Goal: Task Accomplishment & Management: Use online tool/utility

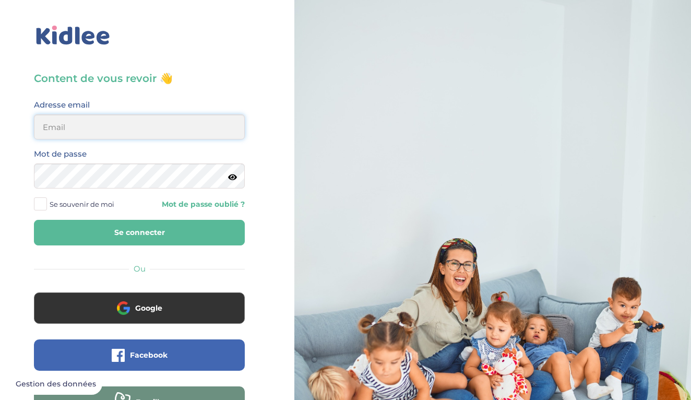
type input "el.myy@icloud.com"
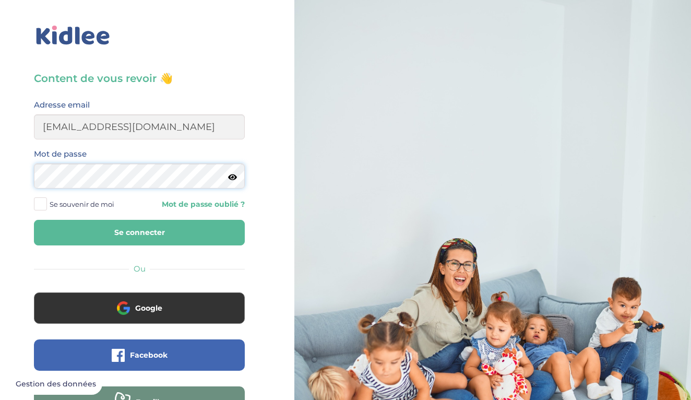
click at [139, 232] on button "Se connecter" at bounding box center [139, 233] width 211 height 26
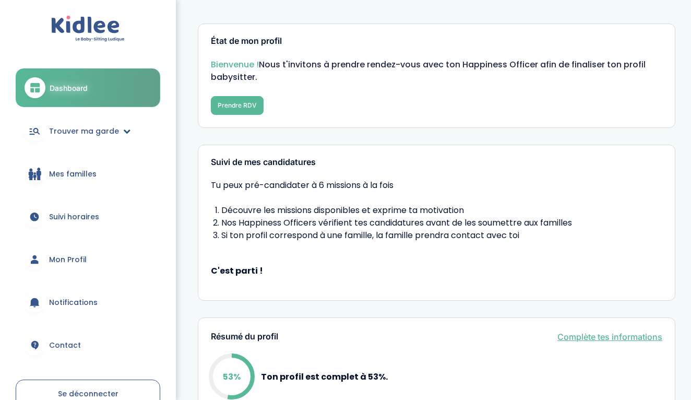
click at [106, 127] on span "Trouver ma garde" at bounding box center [84, 131] width 70 height 11
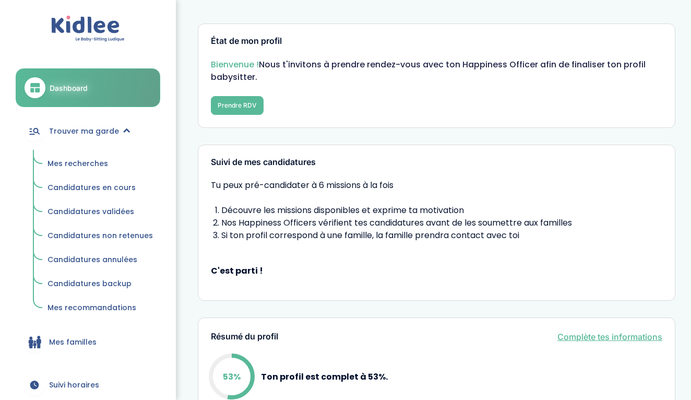
click at [96, 161] on span "Mes recherches" at bounding box center [77, 163] width 61 height 10
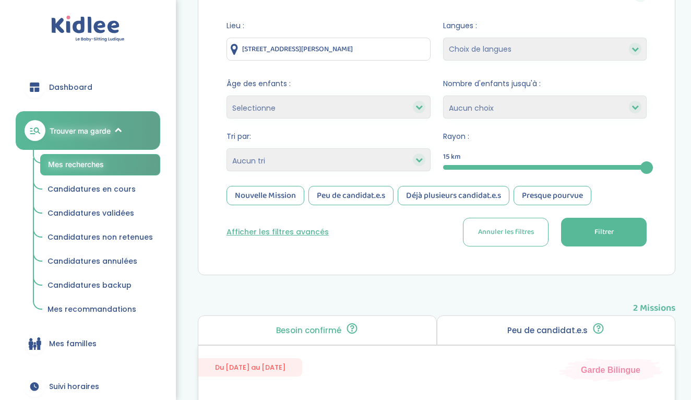
scroll to position [90, 0]
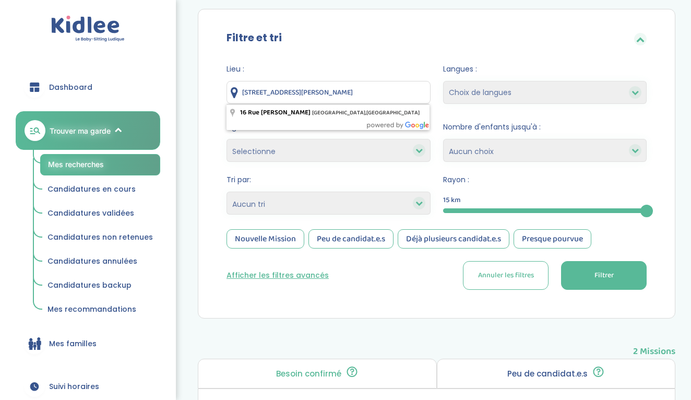
click at [311, 95] on input "16 Rue Lucie Aubrac, Saint-Germain-lès-Arpajon, France" at bounding box center [328, 92] width 204 height 23
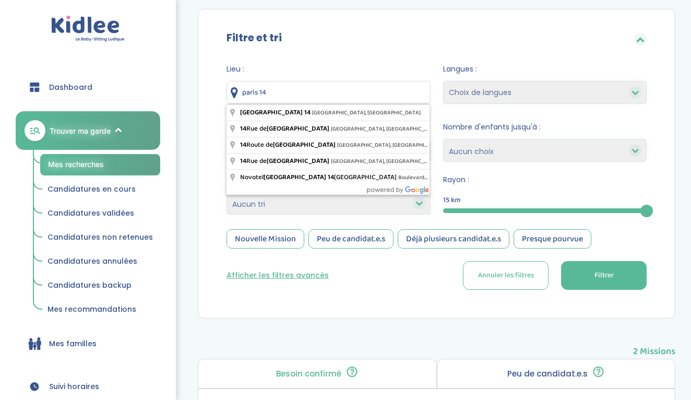
type input "Paris 14, Paris, France"
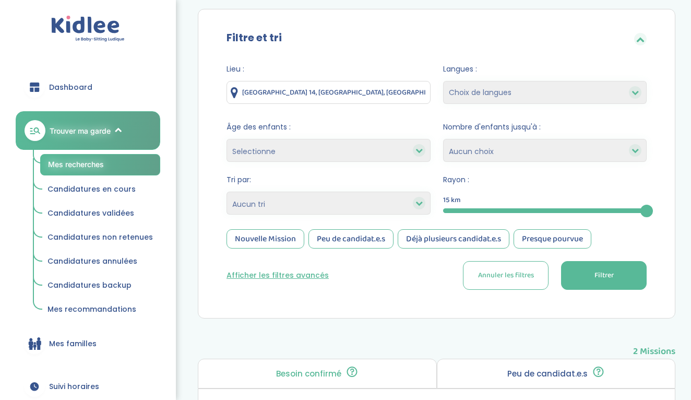
click at [579, 273] on button "Filtrer" at bounding box center [604, 275] width 86 height 29
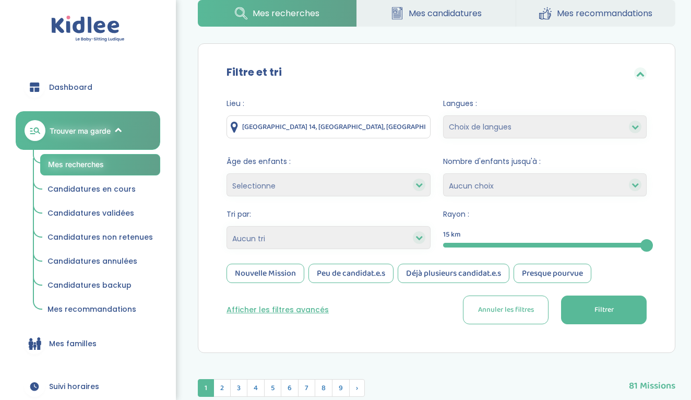
scroll to position [46, 0]
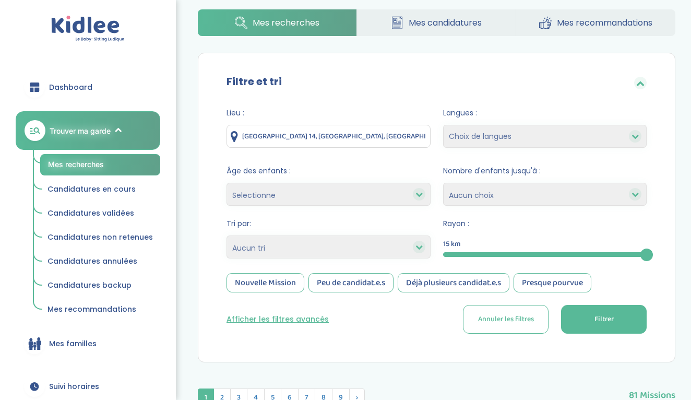
click at [282, 285] on div "Nouvelle Mission" at bounding box center [265, 282] width 78 height 19
click at [590, 323] on button "Filtrer" at bounding box center [604, 319] width 86 height 29
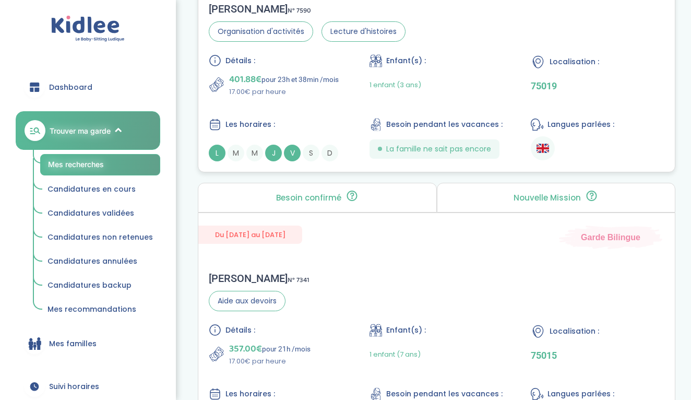
scroll to position [2738, 0]
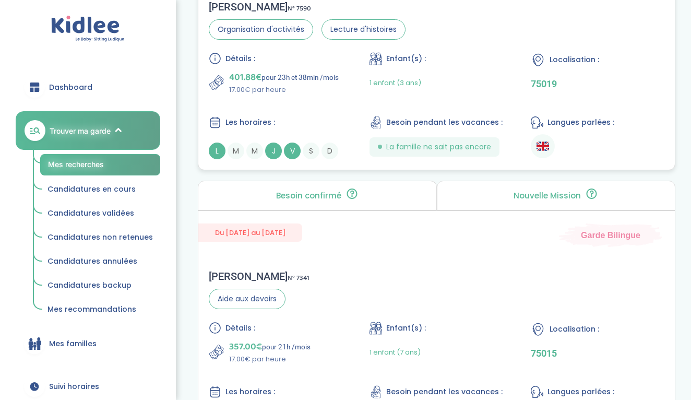
click at [468, 102] on div "Détails : 401.88€ pour 23h et 38min /mois 17.00€ par heure Enfant(s) : 1 enfant…" at bounding box center [436, 105] width 455 height 107
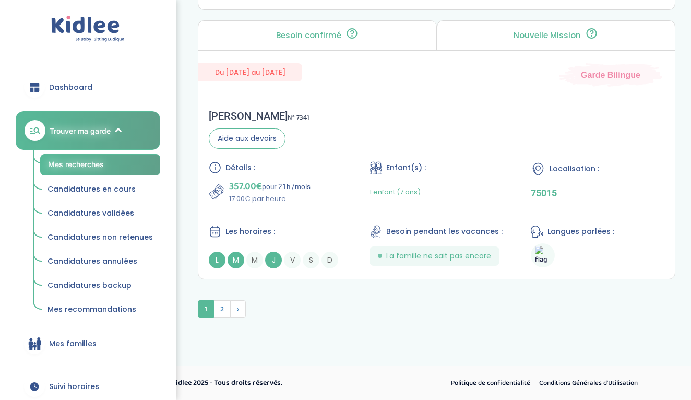
scroll to position [2898, 0]
click at [219, 310] on span "2" at bounding box center [221, 309] width 17 height 18
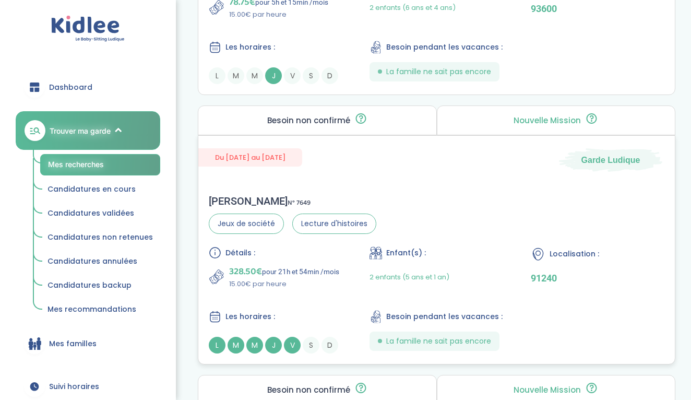
scroll to position [2294, 0]
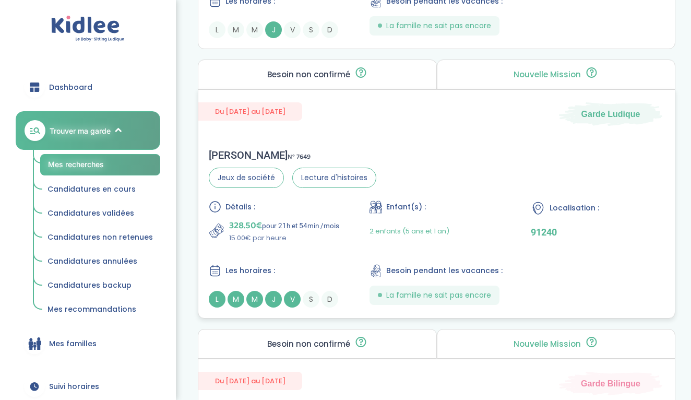
click at [241, 275] on span "Les horaires :" at bounding box center [250, 270] width 50 height 11
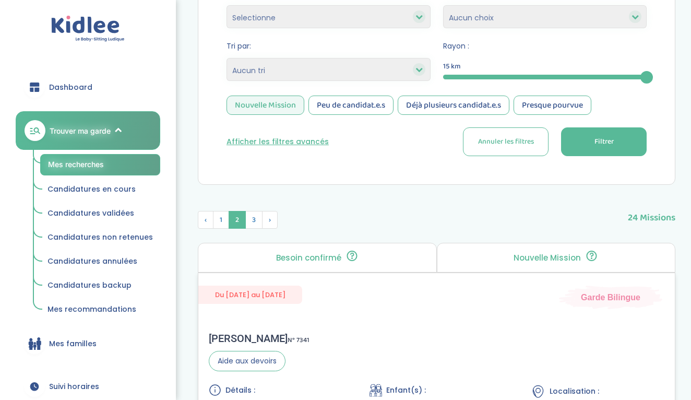
scroll to position [213, 0]
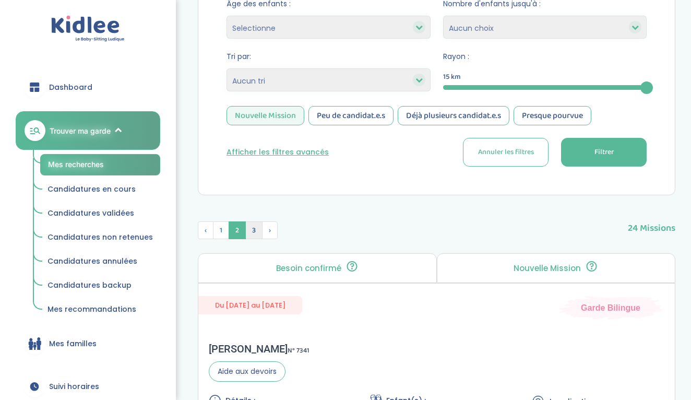
click at [252, 229] on span "3" at bounding box center [253, 230] width 17 height 18
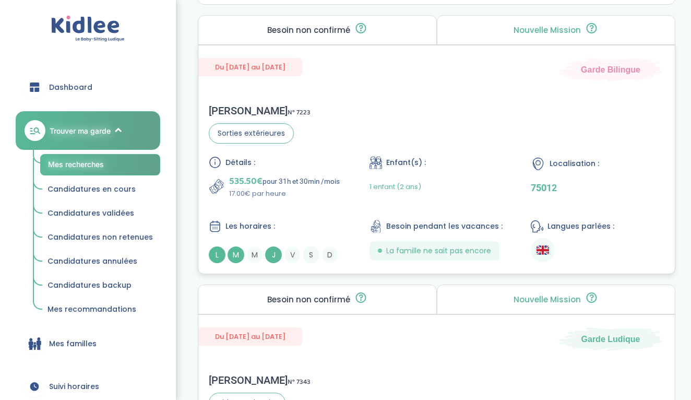
scroll to position [721, 0]
click at [271, 233] on div "Les horaires : L M M J V S D" at bounding box center [276, 240] width 134 height 43
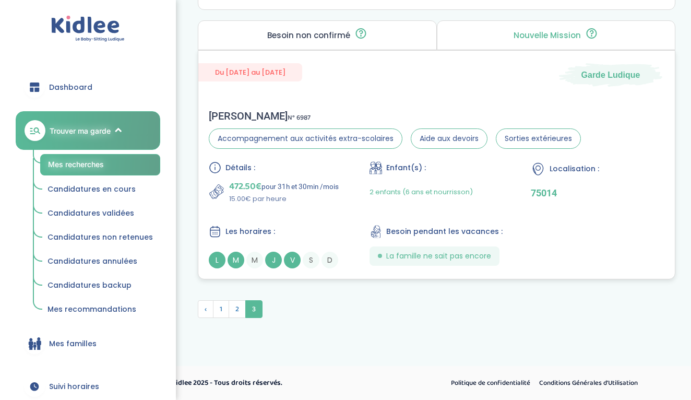
scroll to position [1254, 0]
click at [250, 203] on p "15.00€ par heure" at bounding box center [284, 199] width 110 height 10
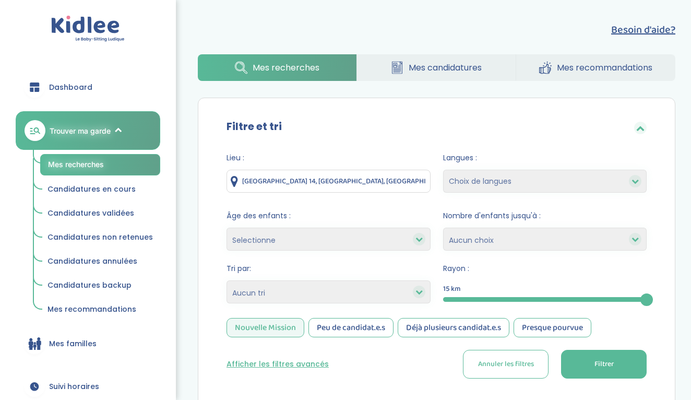
scroll to position [11, 0]
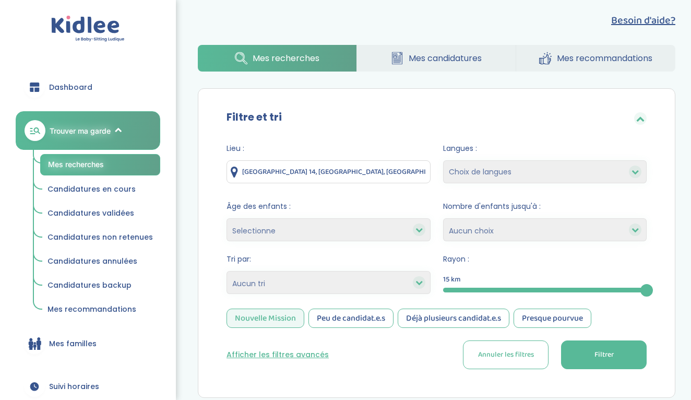
click at [345, 323] on div "Peu de candidat.e.s" at bounding box center [350, 317] width 85 height 19
click at [585, 364] on button "Filtrer" at bounding box center [604, 354] width 86 height 29
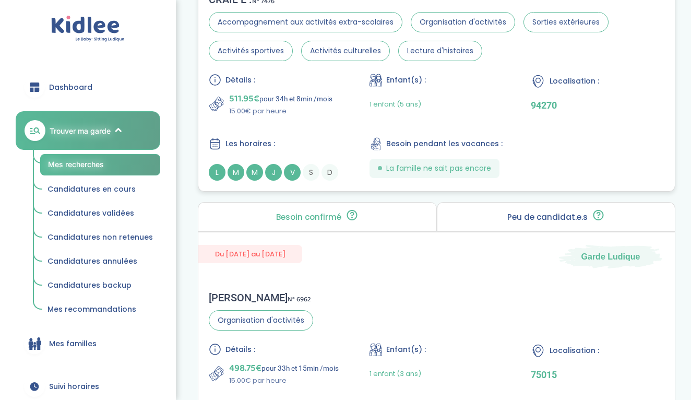
scroll to position [1905, 0]
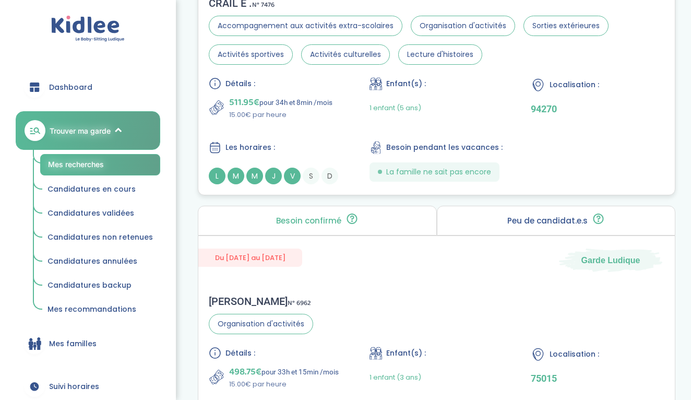
click at [332, 104] on p "511.95€ pour 34h et 8min /mois" at bounding box center [280, 102] width 103 height 15
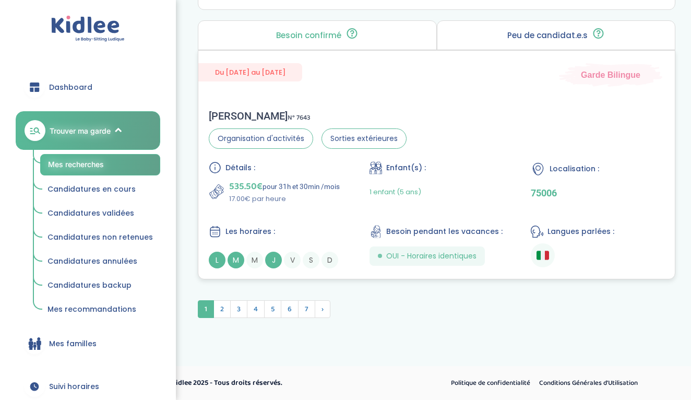
scroll to position [2906, 0]
click at [225, 304] on span "2" at bounding box center [221, 309] width 17 height 18
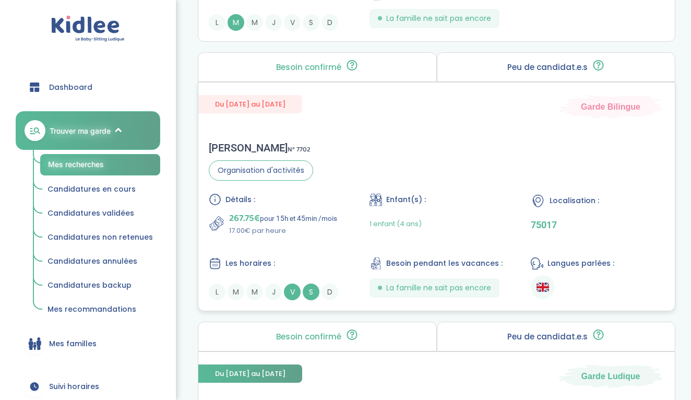
scroll to position [1550, 0]
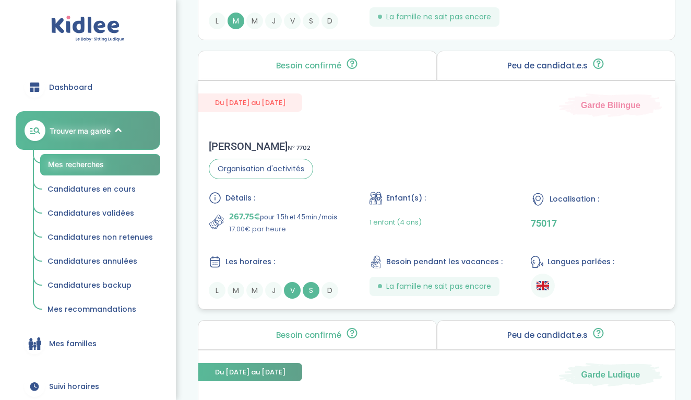
click at [289, 245] on div "Détails : 267.75€ pour 15h et 45min /mois 17.00€ par heure Enfant(s) : 1 enfant…" at bounding box center [436, 244] width 455 height 107
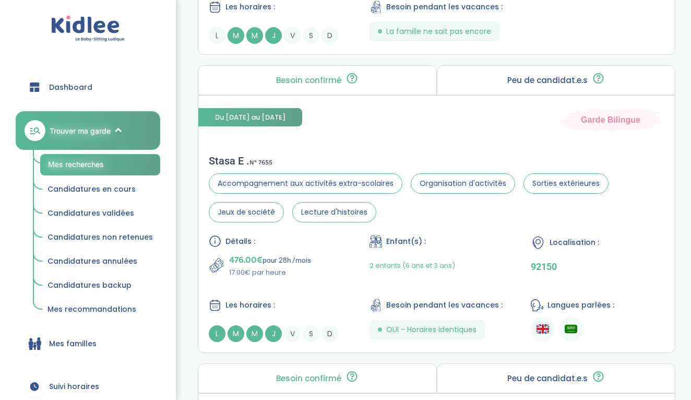
scroll to position [701, 0]
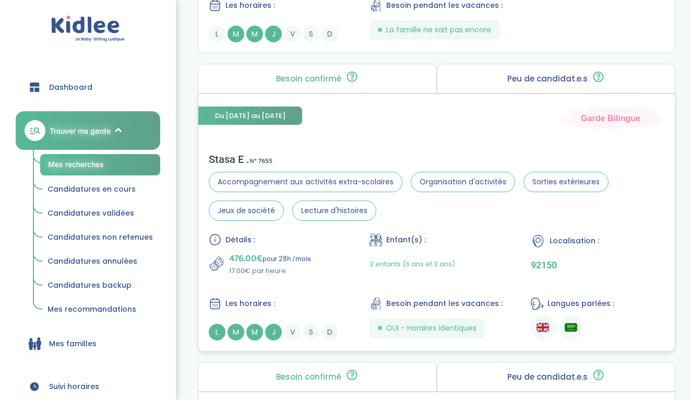
click at [283, 251] on p "476.00€ pour 28h /mois" at bounding box center [270, 258] width 82 height 15
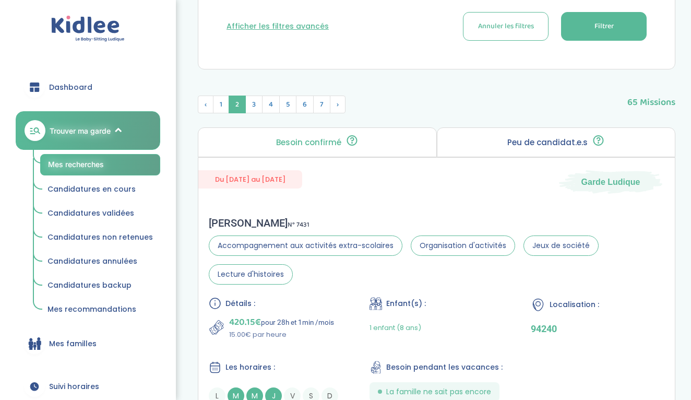
scroll to position [337, 0]
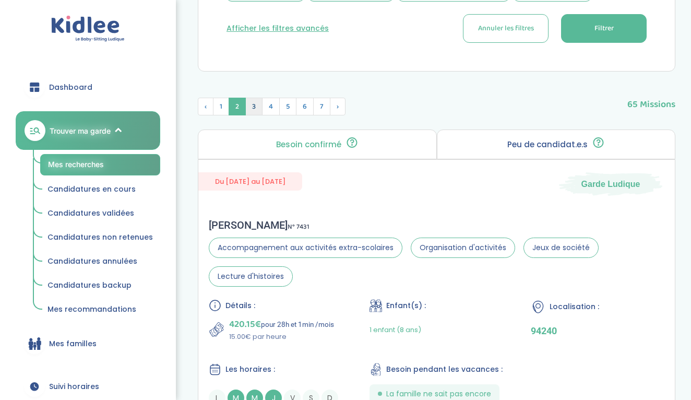
click at [257, 109] on span "3" at bounding box center [253, 107] width 17 height 18
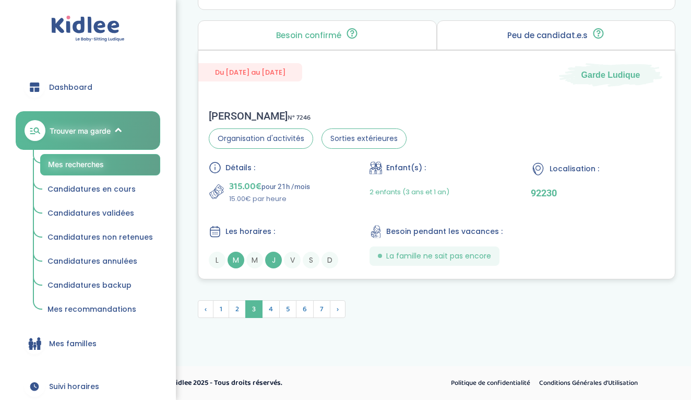
scroll to position [2869, 0]
click at [279, 169] on div "Détails :" at bounding box center [276, 167] width 134 height 13
click at [270, 315] on span "4" at bounding box center [271, 309] width 18 height 18
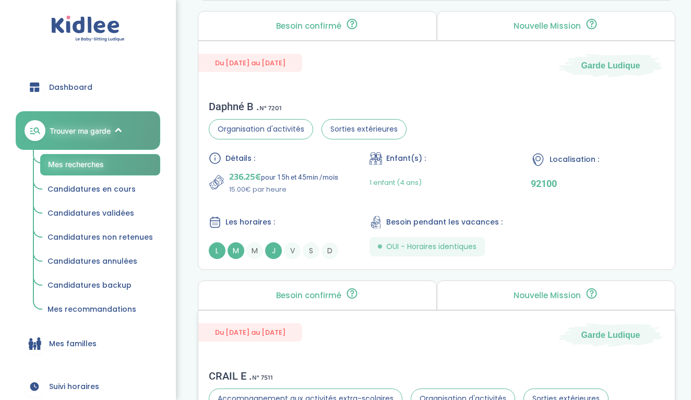
scroll to position [1995, 0]
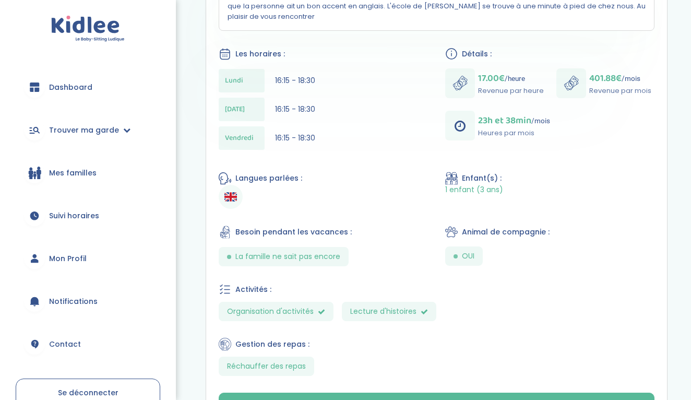
scroll to position [302, 0]
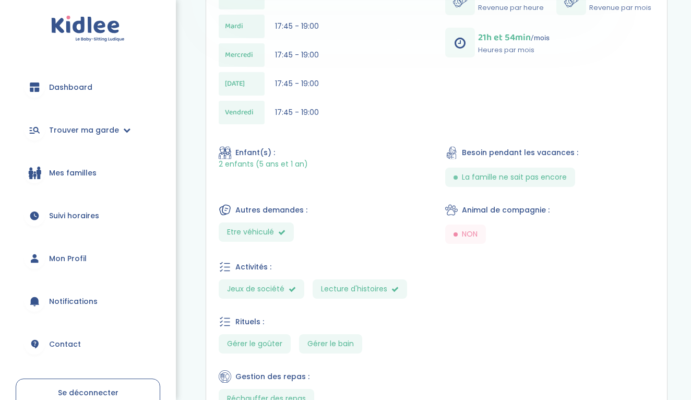
scroll to position [418, 0]
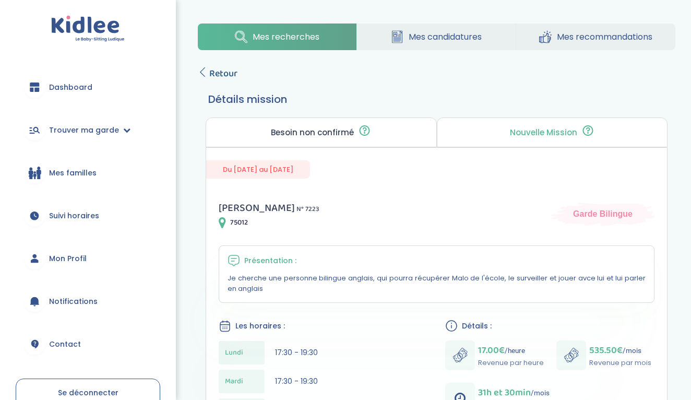
click at [202, 67] on link "Retour" at bounding box center [218, 73] width 40 height 15
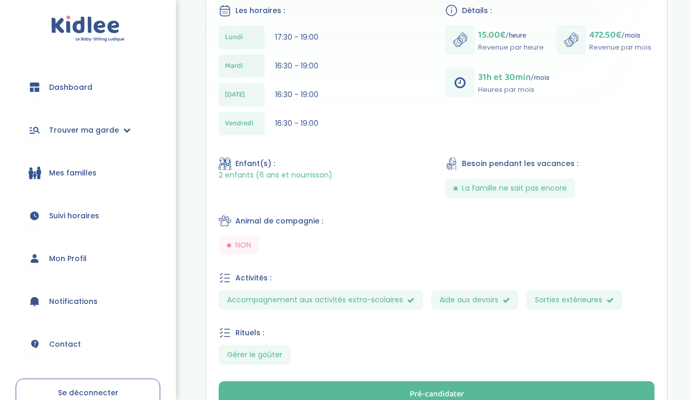
scroll to position [335, 0]
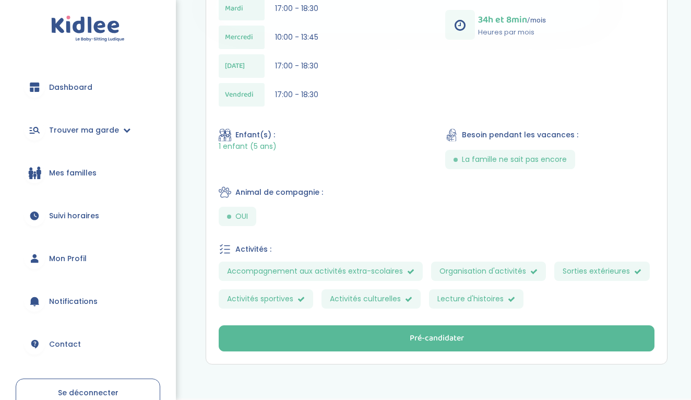
scroll to position [378, 0]
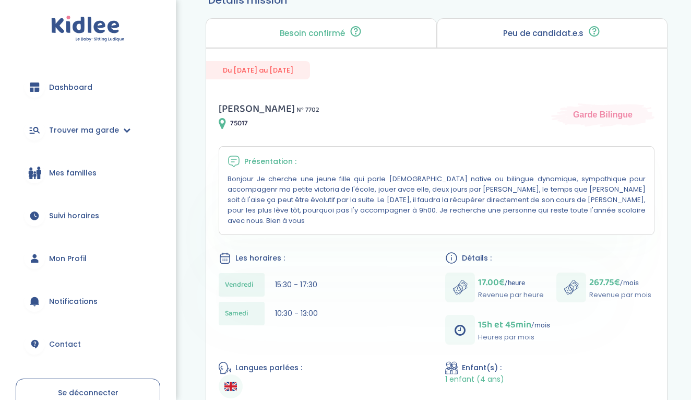
scroll to position [55, 0]
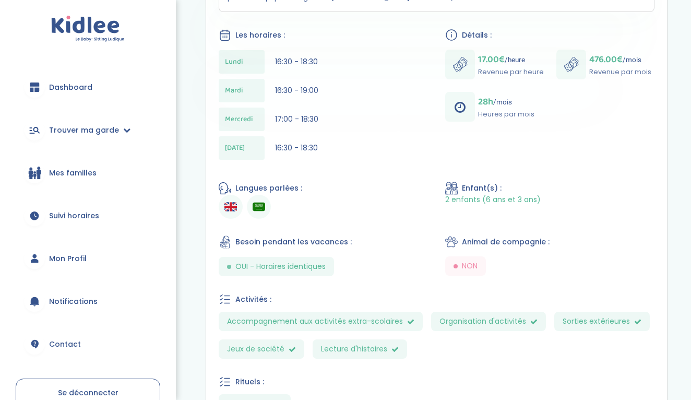
scroll to position [299, 0]
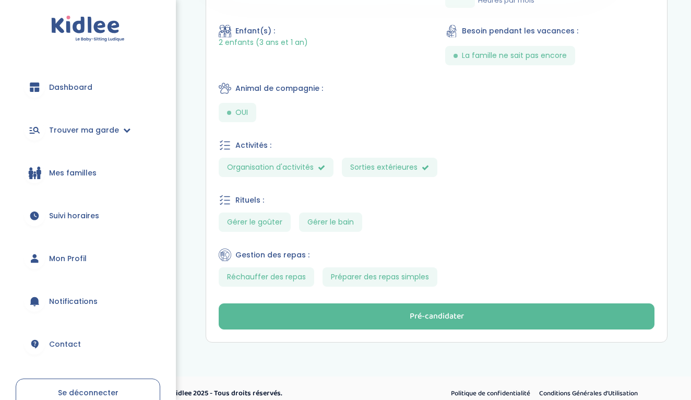
scroll to position [466, 0]
